Goal: Check status: Check status

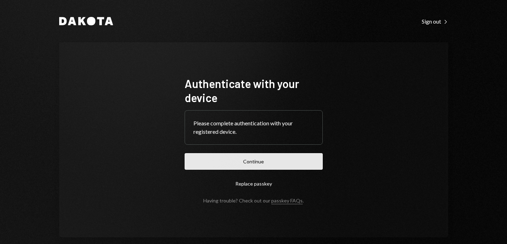
click at [235, 165] on button "Continue" at bounding box center [253, 161] width 138 height 17
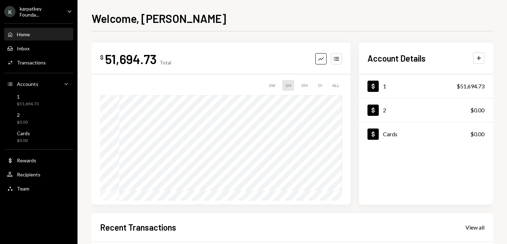
click at [505, 125] on div "Welcome, Vamsi $ 51,694.73 Total Graph Accounts 1W 1M 3M 1Y ALL $51,694.73 Oct …" at bounding box center [291, 122] width 429 height 244
click at [335, 225] on div "Recent Transactions View all" at bounding box center [292, 227] width 384 height 12
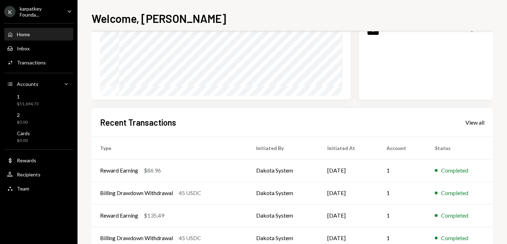
scroll to position [113, 0]
